Goal: Task Accomplishment & Management: Use online tool/utility

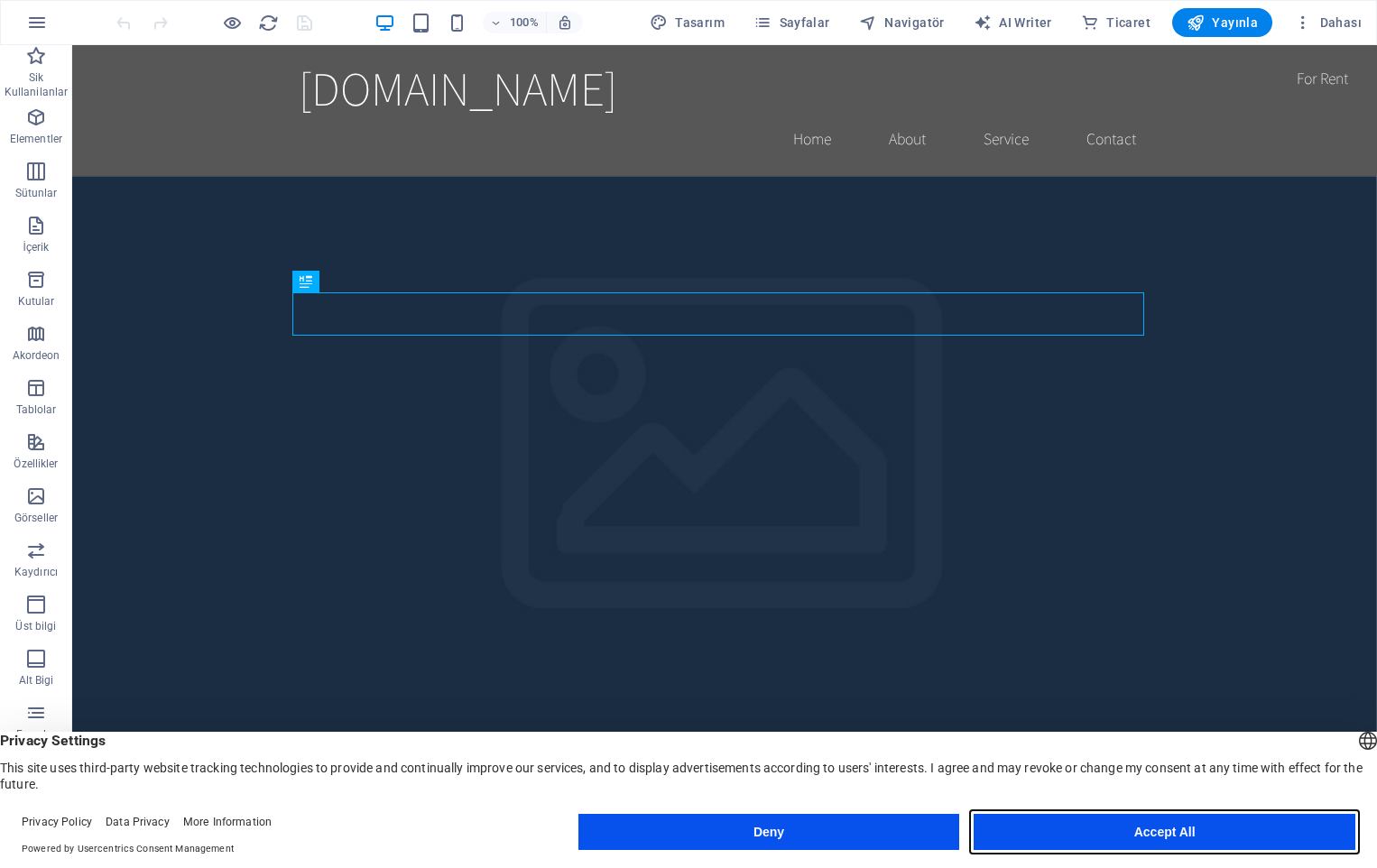
click at [1155, 824] on button "Accept All" at bounding box center [1165, 832] width 381 height 36
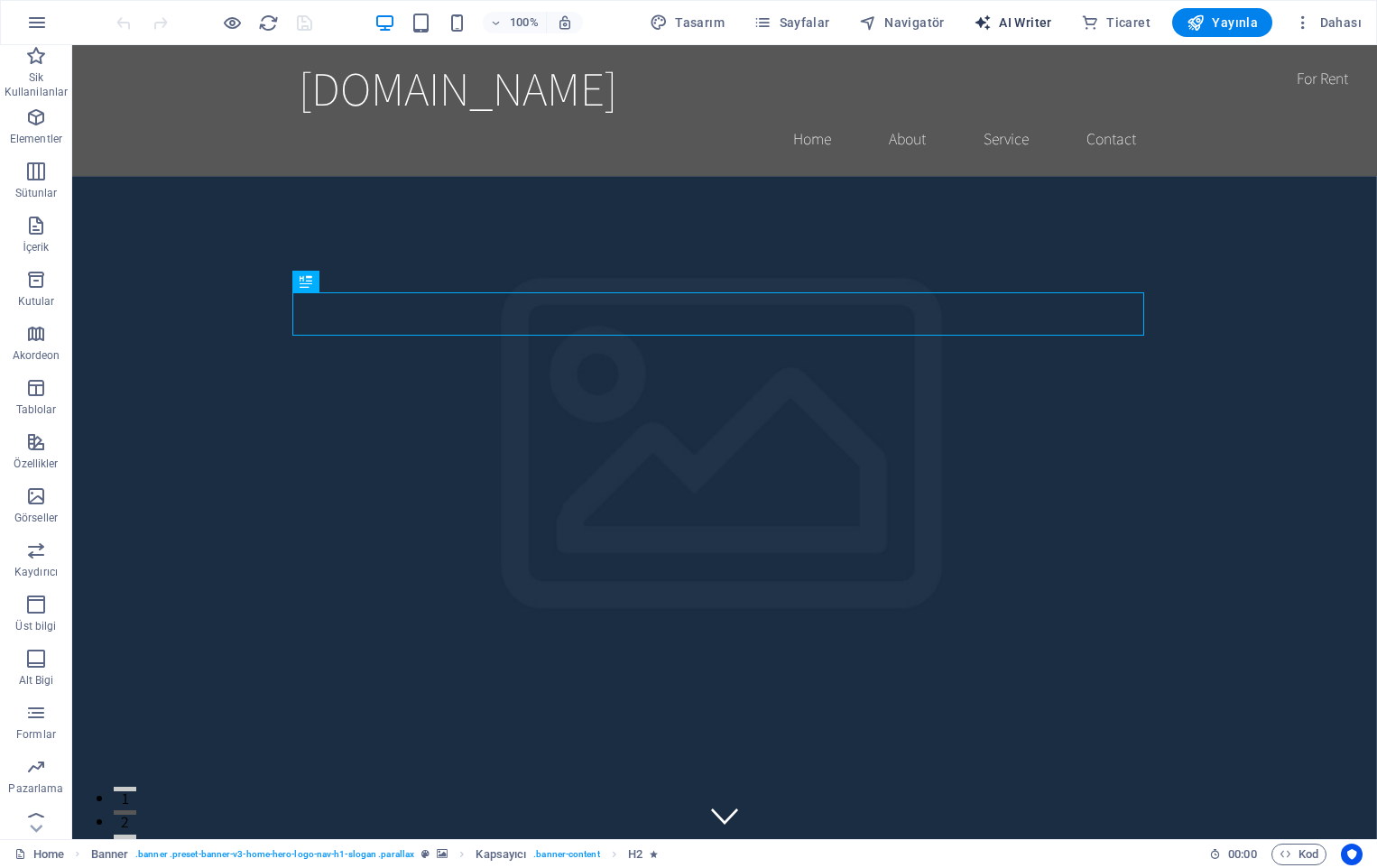
click at [1014, 23] on span "AI Writer" at bounding box center [1013, 23] width 79 height 18
select select "English"
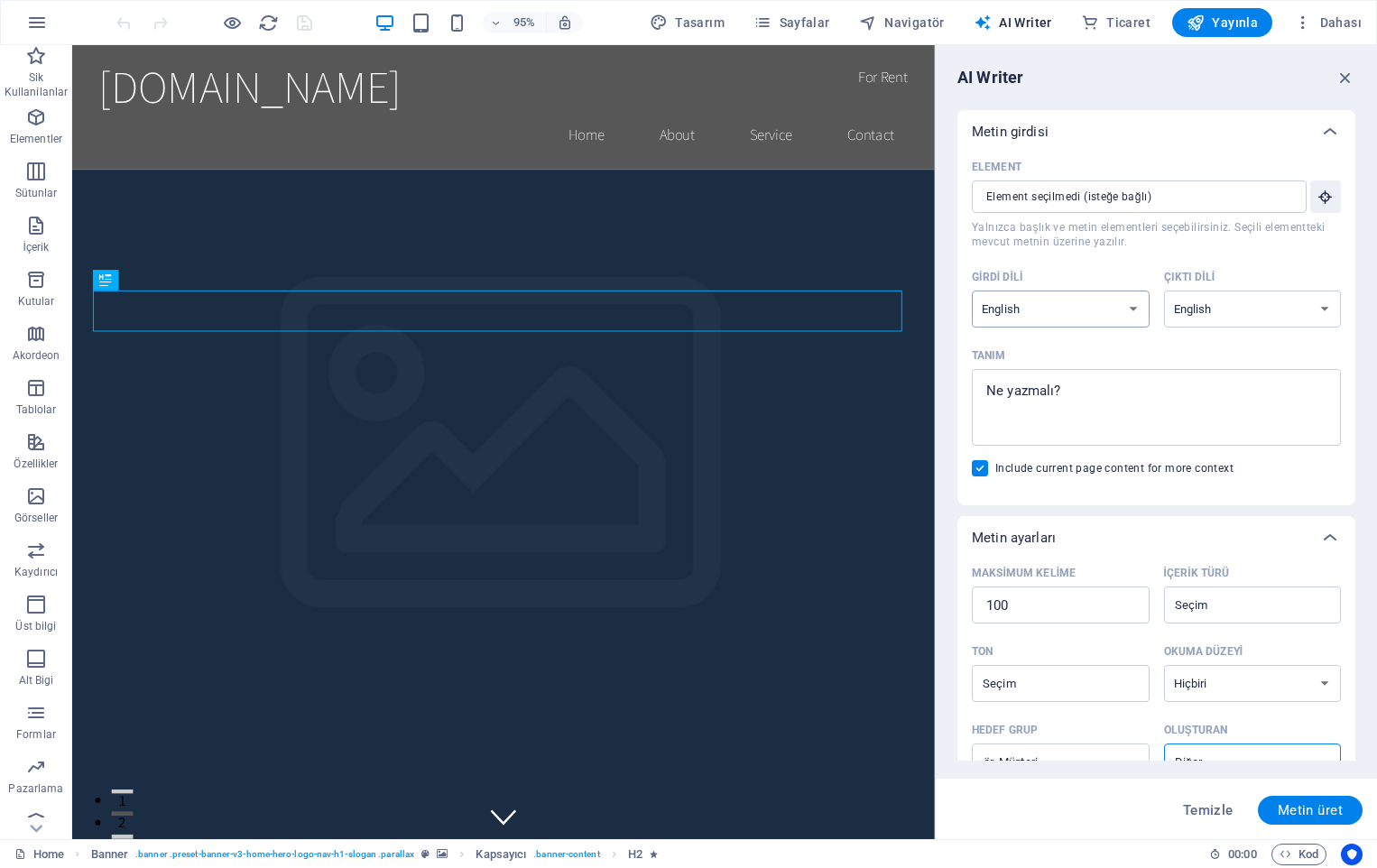
click at [1119, 309] on select "Albanian Arabic Armenian Awadhi Azerbaijani Bashkir Basque Belarusian Bengali B…" at bounding box center [1061, 309] width 178 height 37
click at [1031, 309] on select "Albanian Arabic Armenian Awadhi Azerbaijani Bashkir Basque Belarusian Bengali B…" at bounding box center [1061, 309] width 178 height 37
click at [1185, 304] on select "Albanian Arabic Armenian Awadhi Azerbaijani Bashkir Basque Belarusian Bengali B…" at bounding box center [1252, 309] width 178 height 37
click at [1098, 632] on div "Maksimum kelime 100 ​ İçerik türü ​" at bounding box center [1157, 598] width 369 height 79
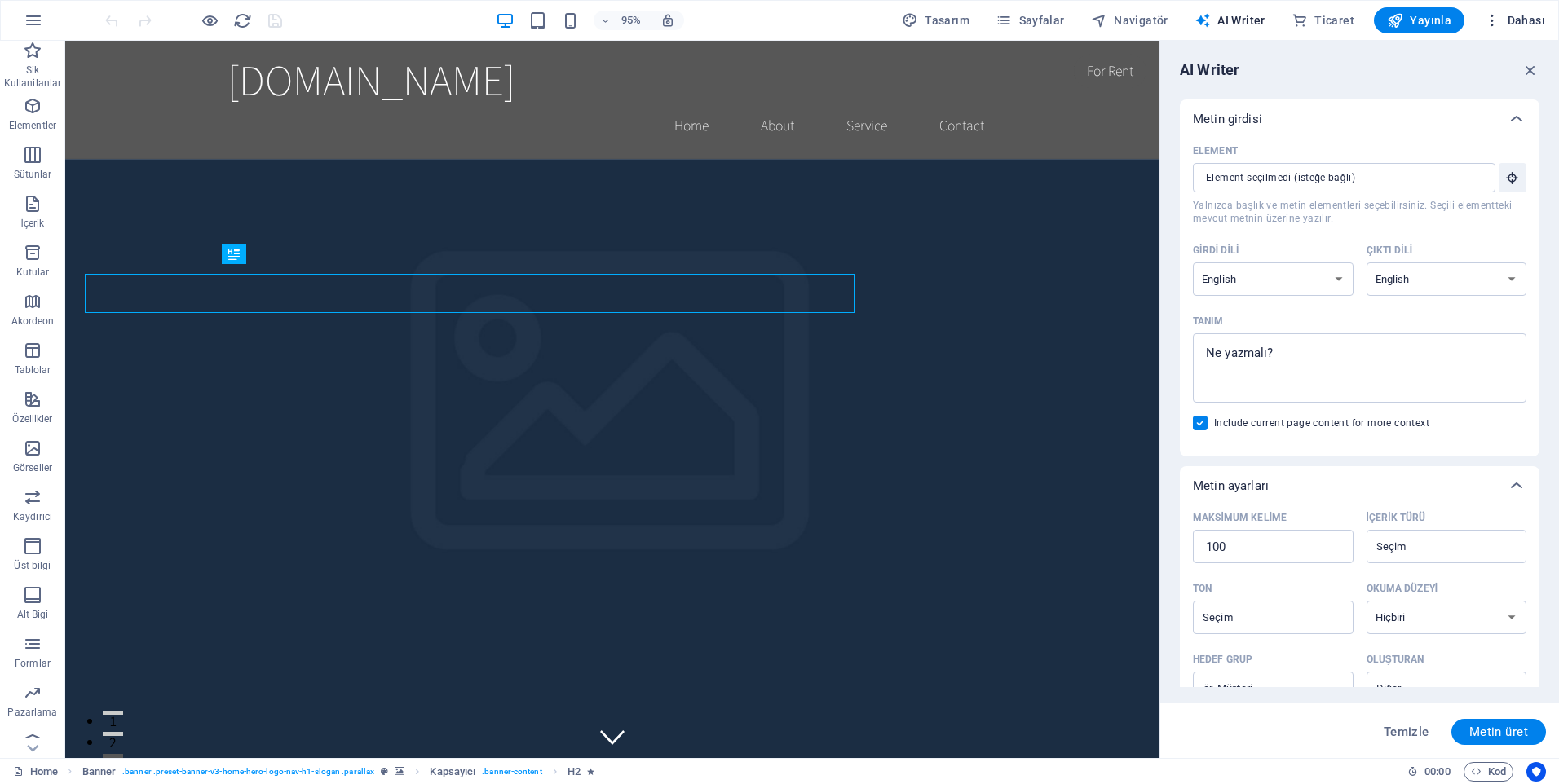
type textarea "x"
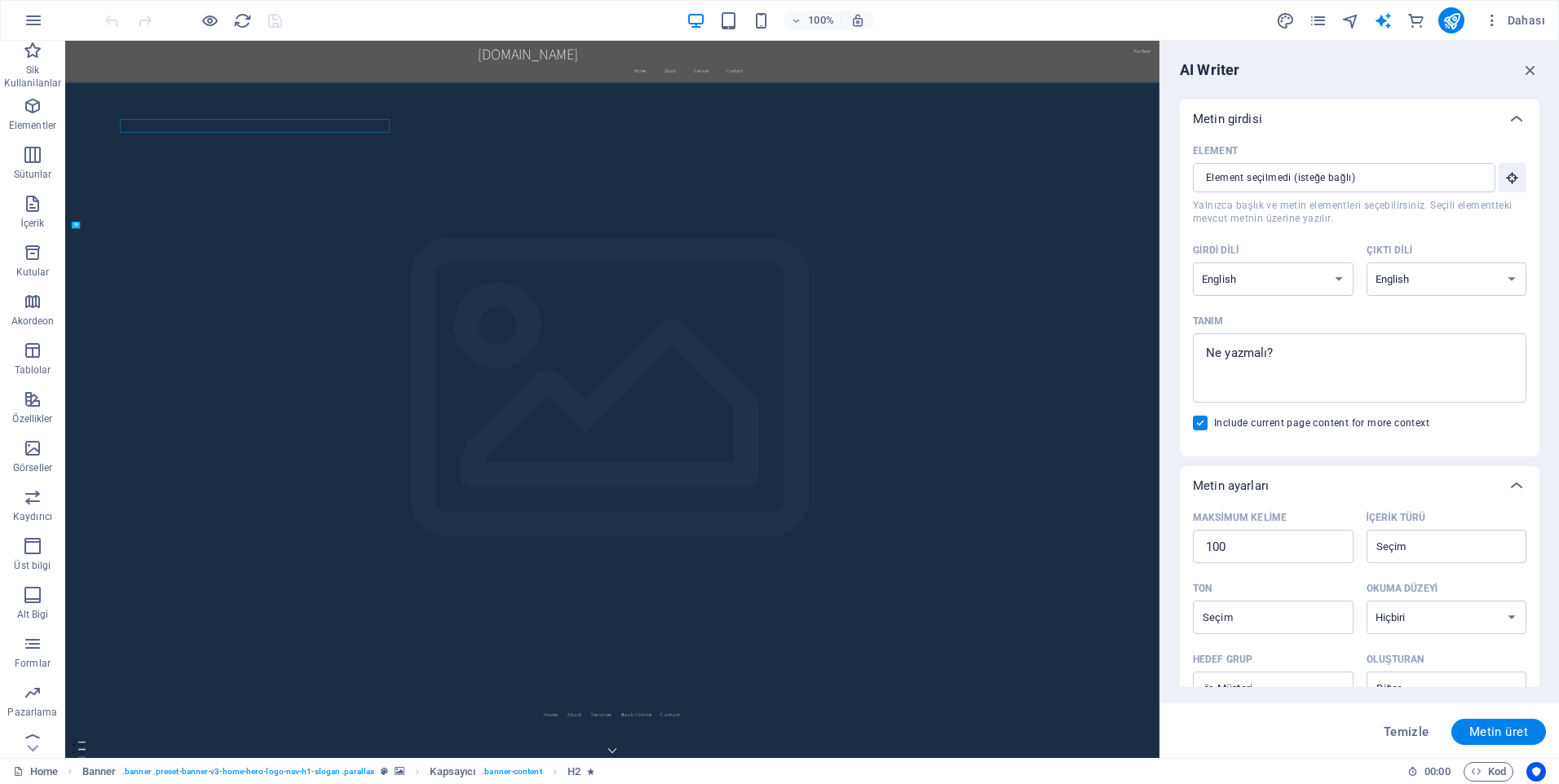
type textarea "x"
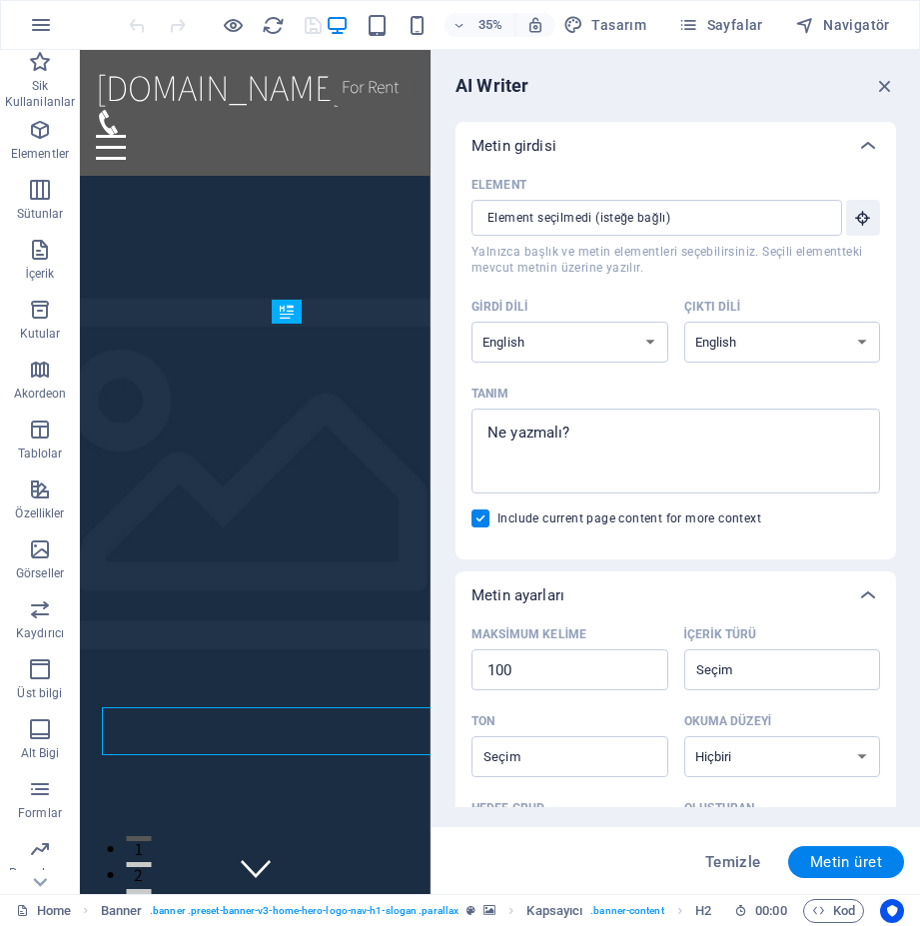
type textarea "x"
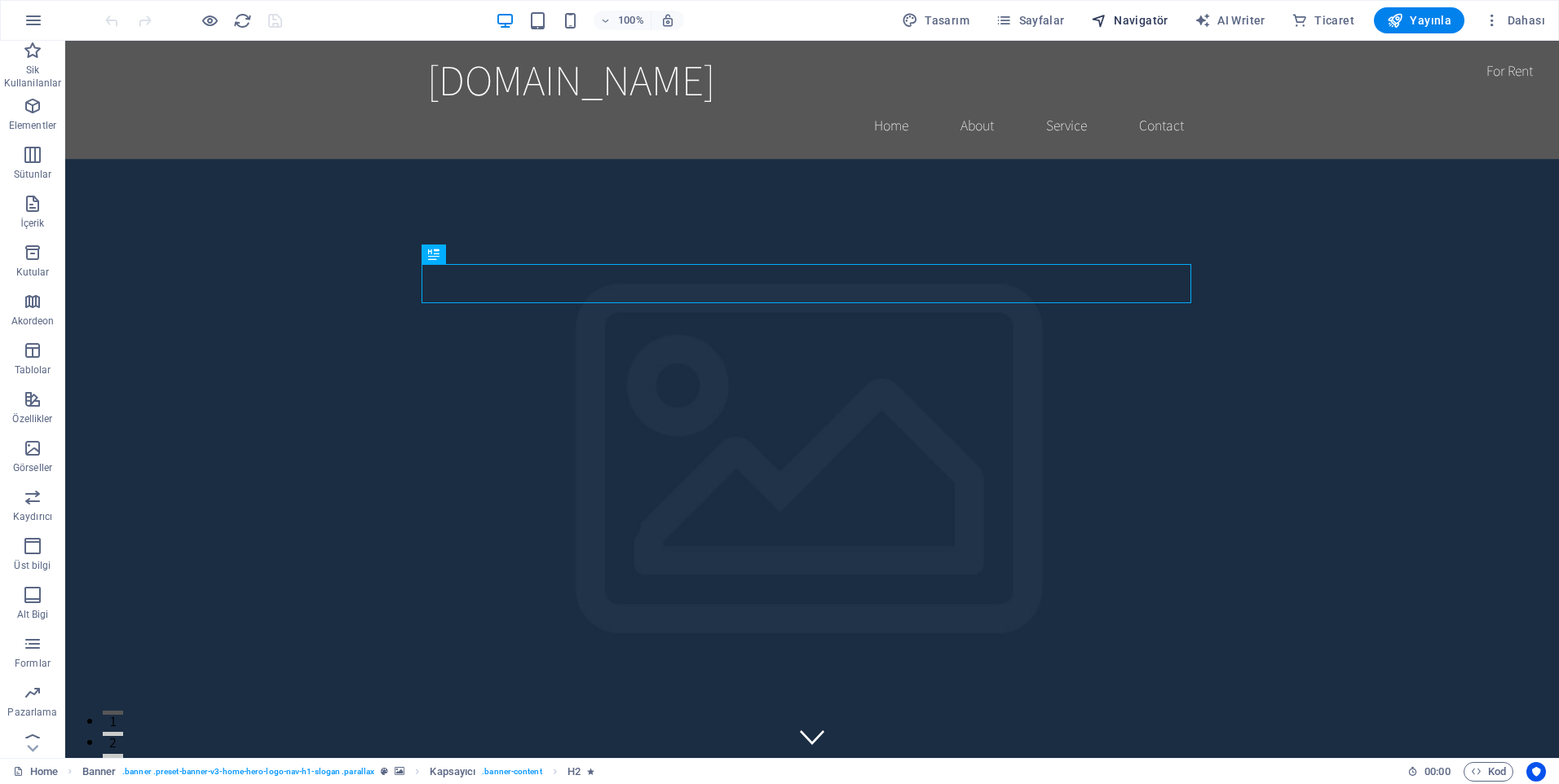
click at [1124, 19] on span "Navigatör" at bounding box center [1129, 20] width 78 height 16
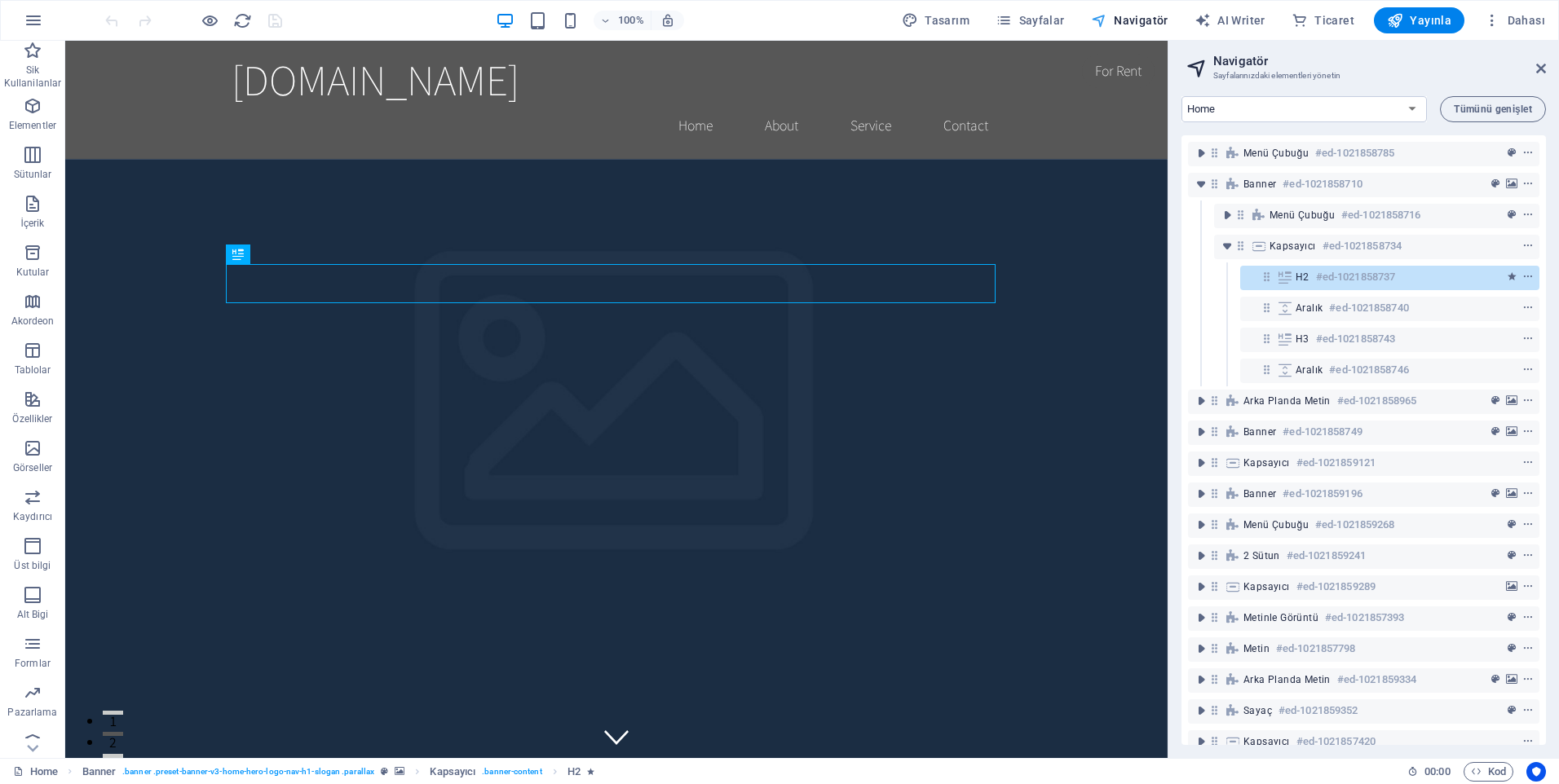
click at [1107, 23] on icon "button" at bounding box center [1099, 20] width 16 height 16
click at [1223, 16] on span "AI Writer" at bounding box center [1229, 20] width 71 height 16
select select "English"
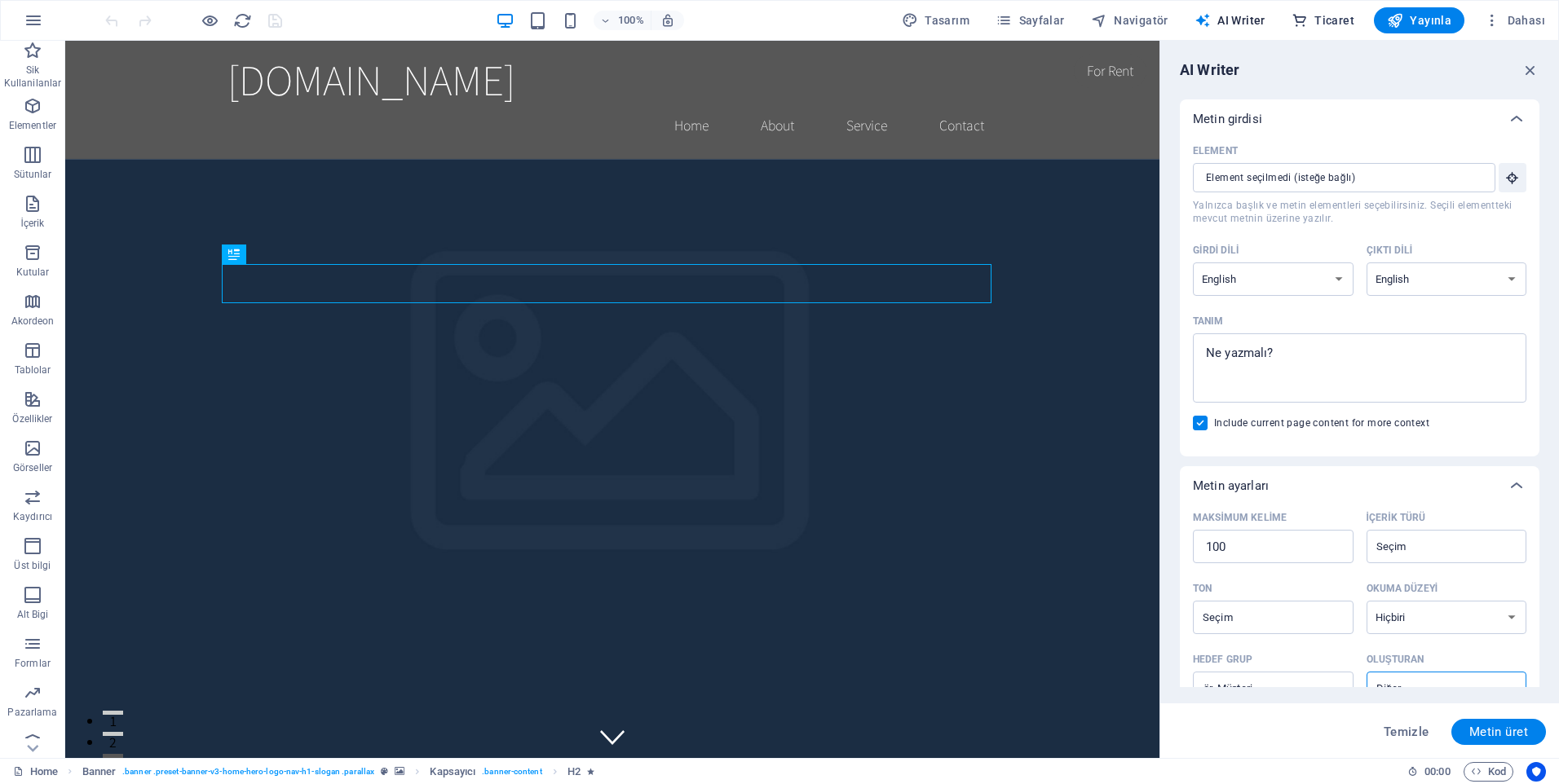
click at [1315, 18] on span "Ticaret" at bounding box center [1322, 20] width 63 height 16
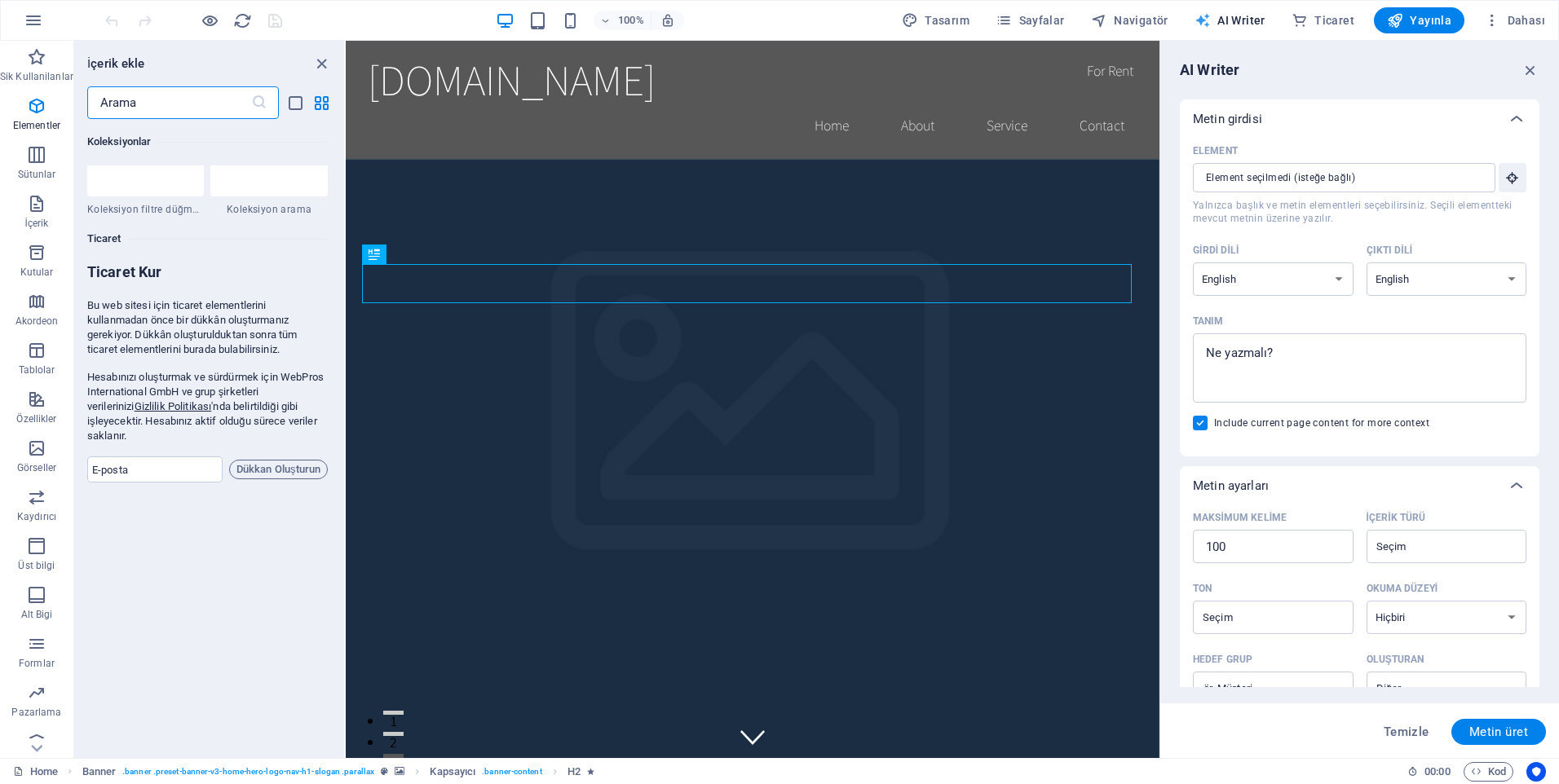
scroll to position [15702, 0]
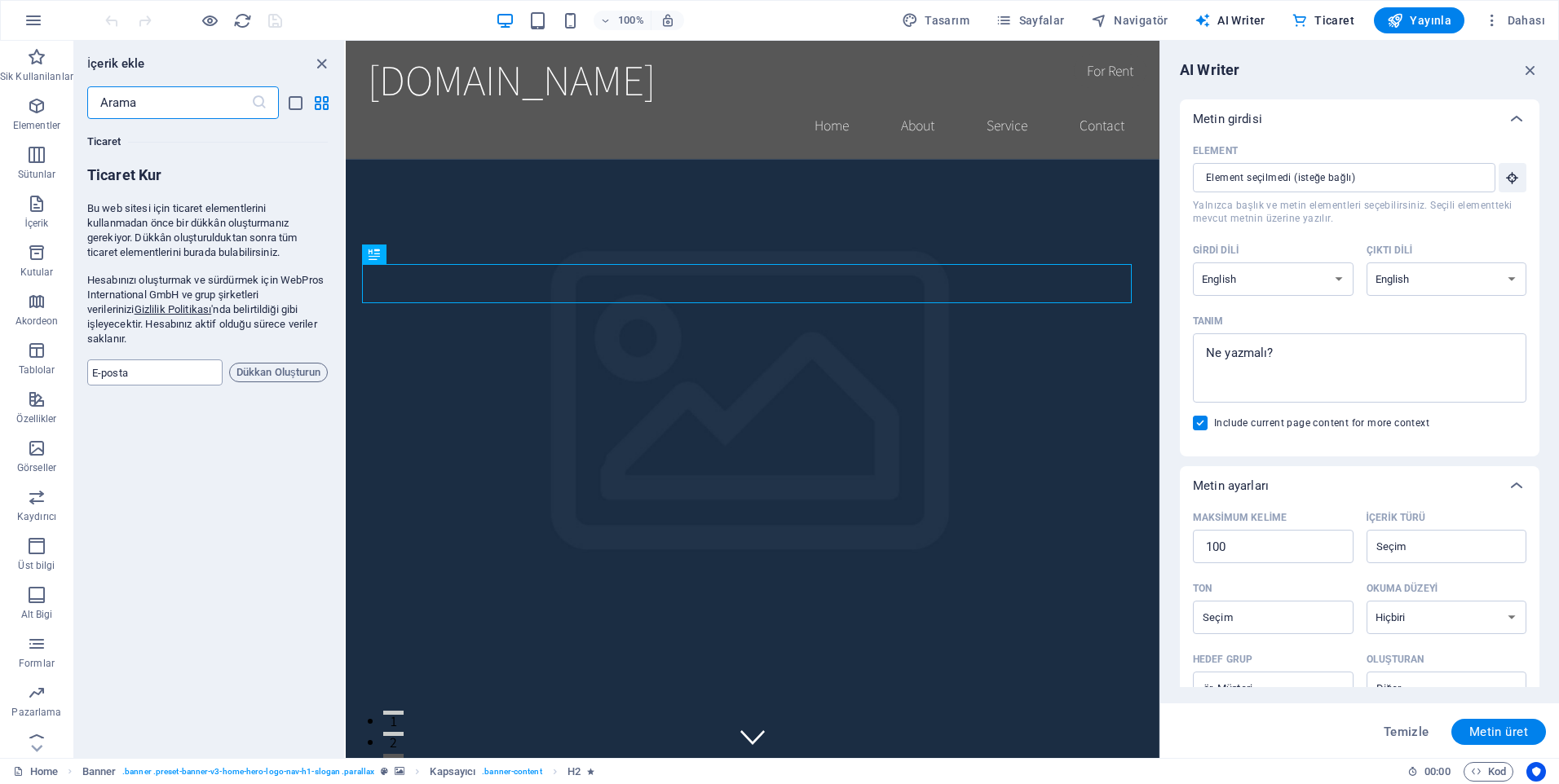
click at [135, 364] on input "email" at bounding box center [155, 372] width 135 height 26
type input "[EMAIL_ADDRESS][DOMAIN_NAME]"
click at [275, 362] on span "Dükkan Oluşturun" at bounding box center [278, 372] width 84 height 20
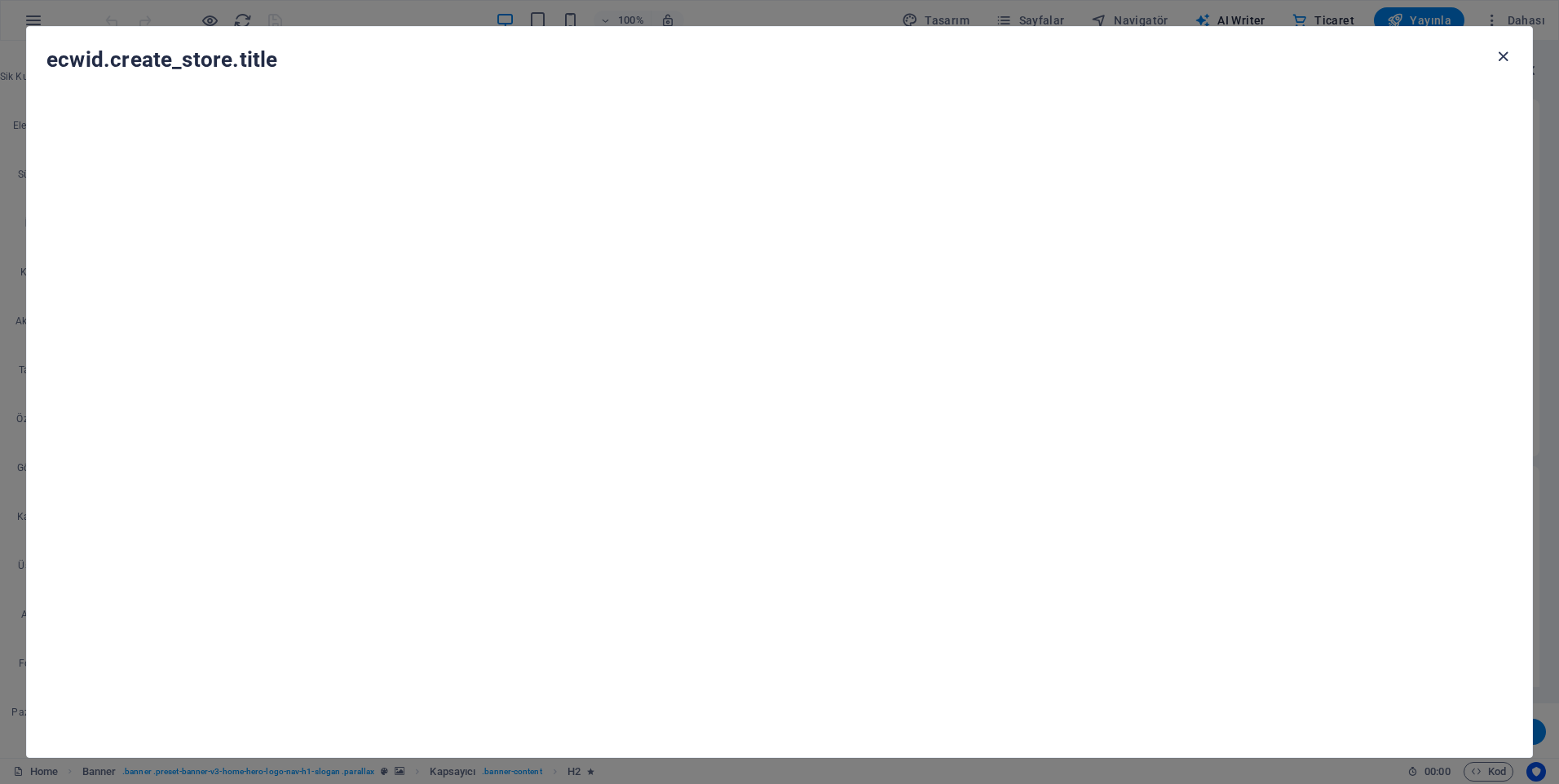
click at [1499, 52] on icon "button" at bounding box center [1503, 56] width 19 height 19
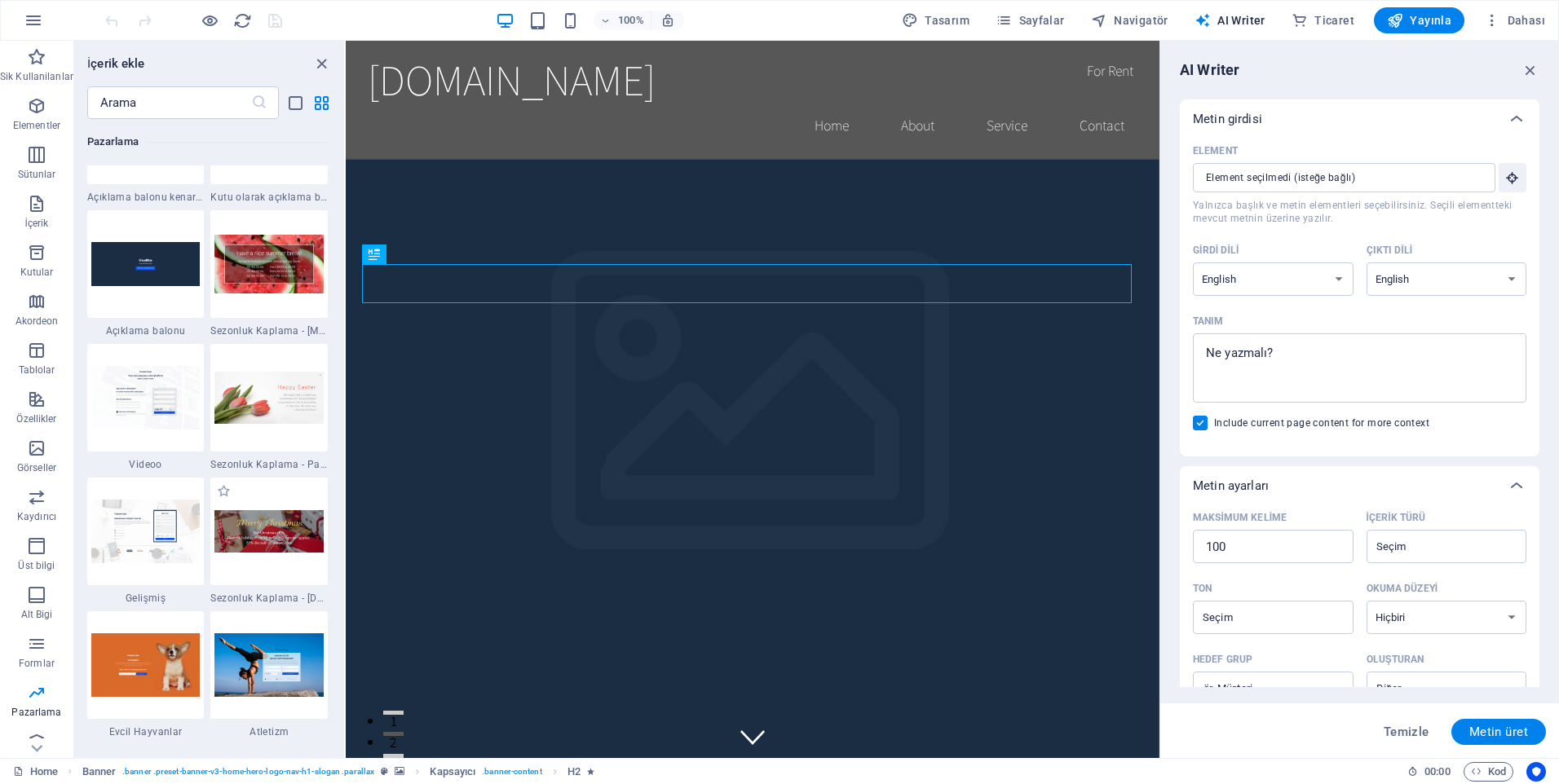
scroll to position [13258, 0]
